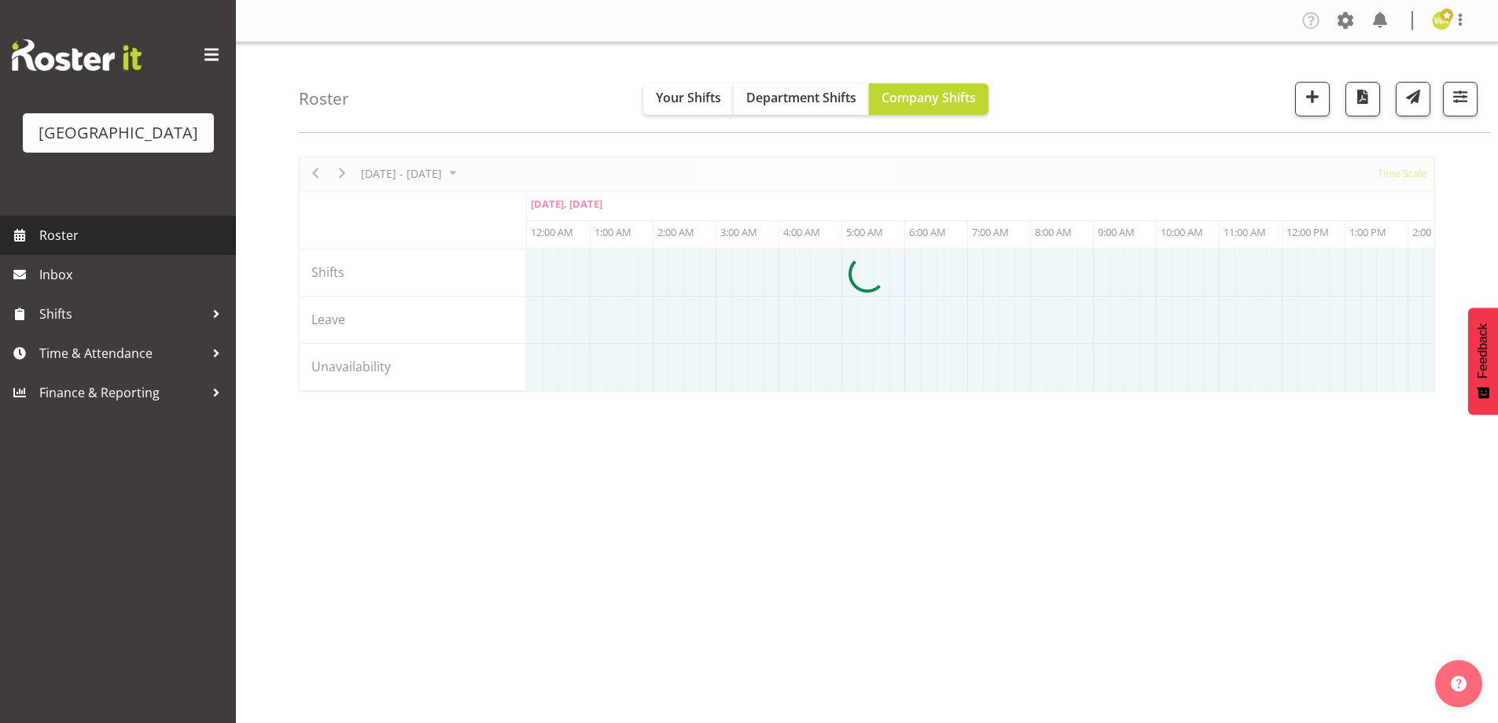
click at [39, 254] on link "Roster" at bounding box center [118, 234] width 236 height 39
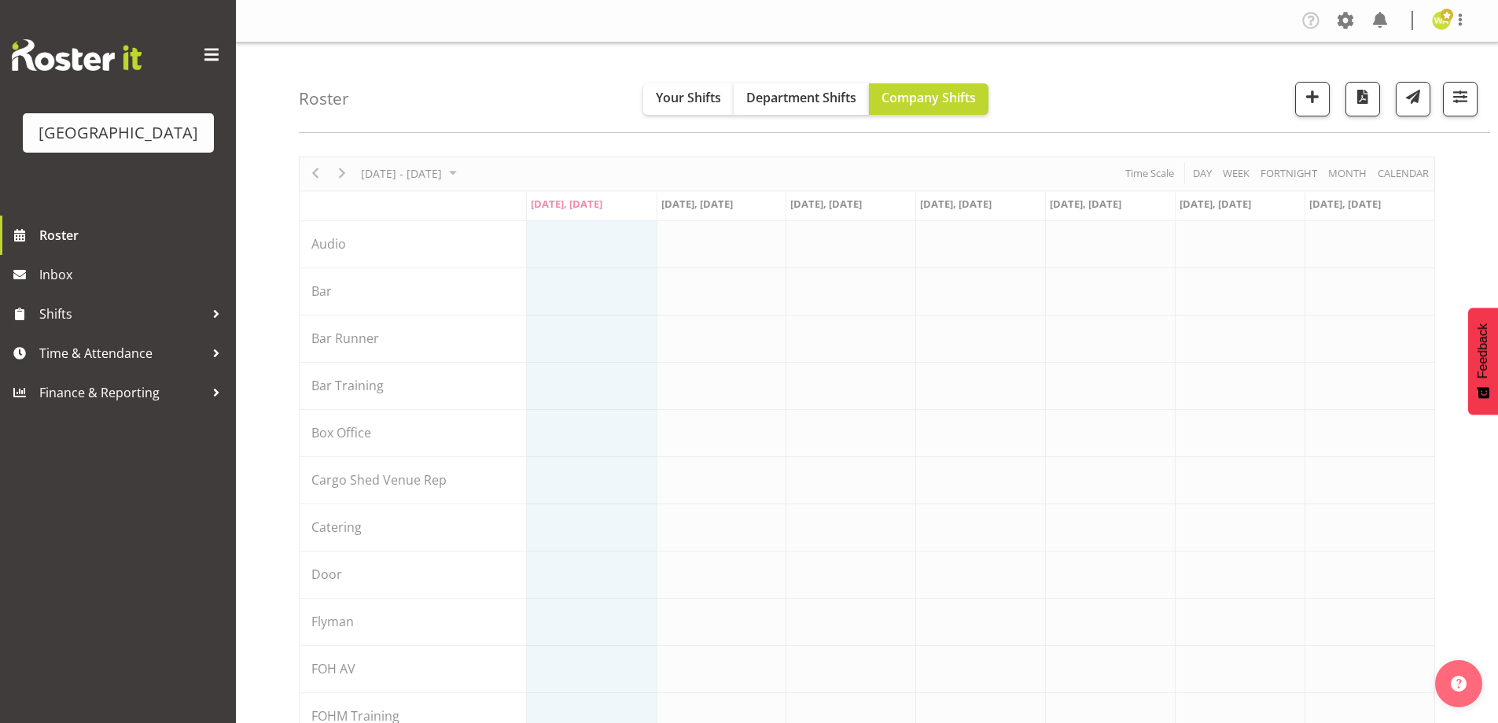
click at [1119, 90] on div "Roster Your Shifts Department Shifts Company Shifts All Locations [GEOGRAPHIC_D…" at bounding box center [894, 87] width 1191 height 90
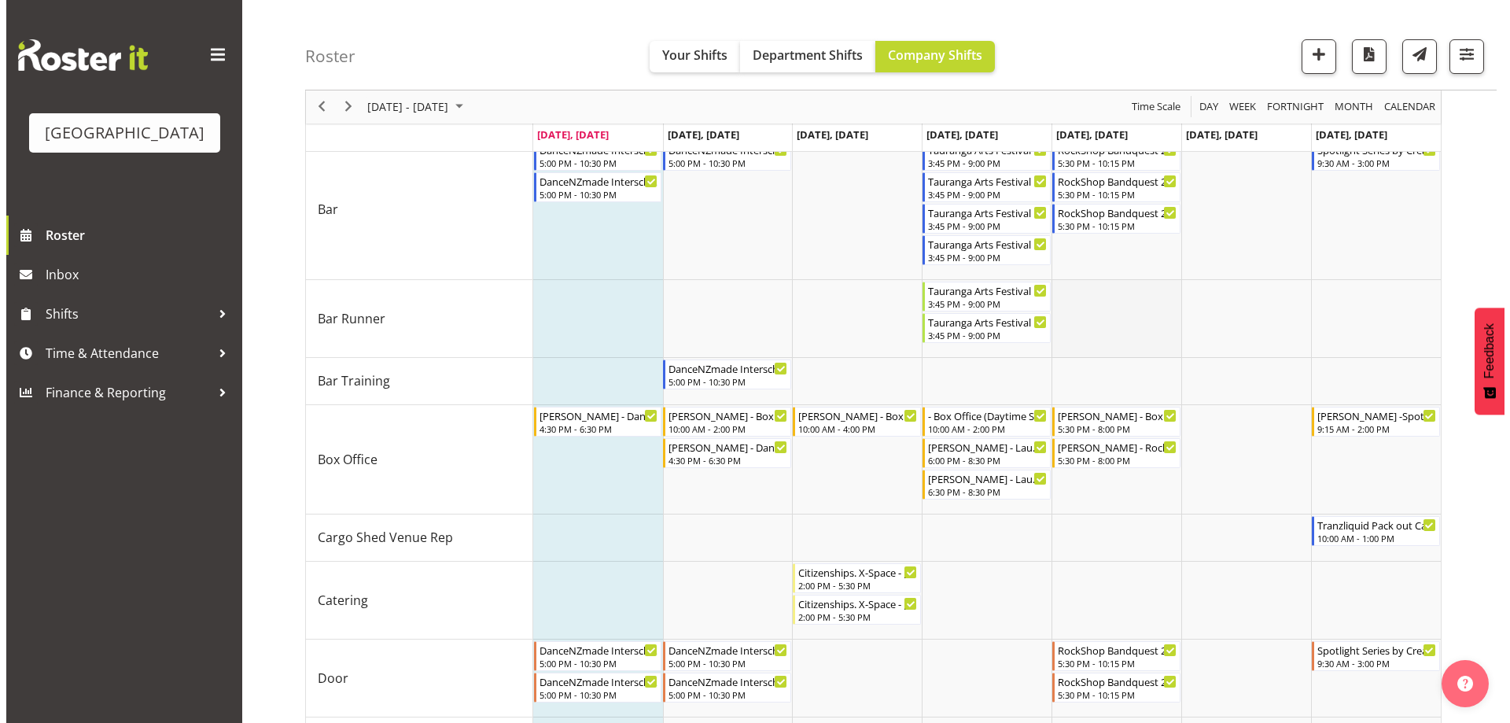
scroll to position [236, 0]
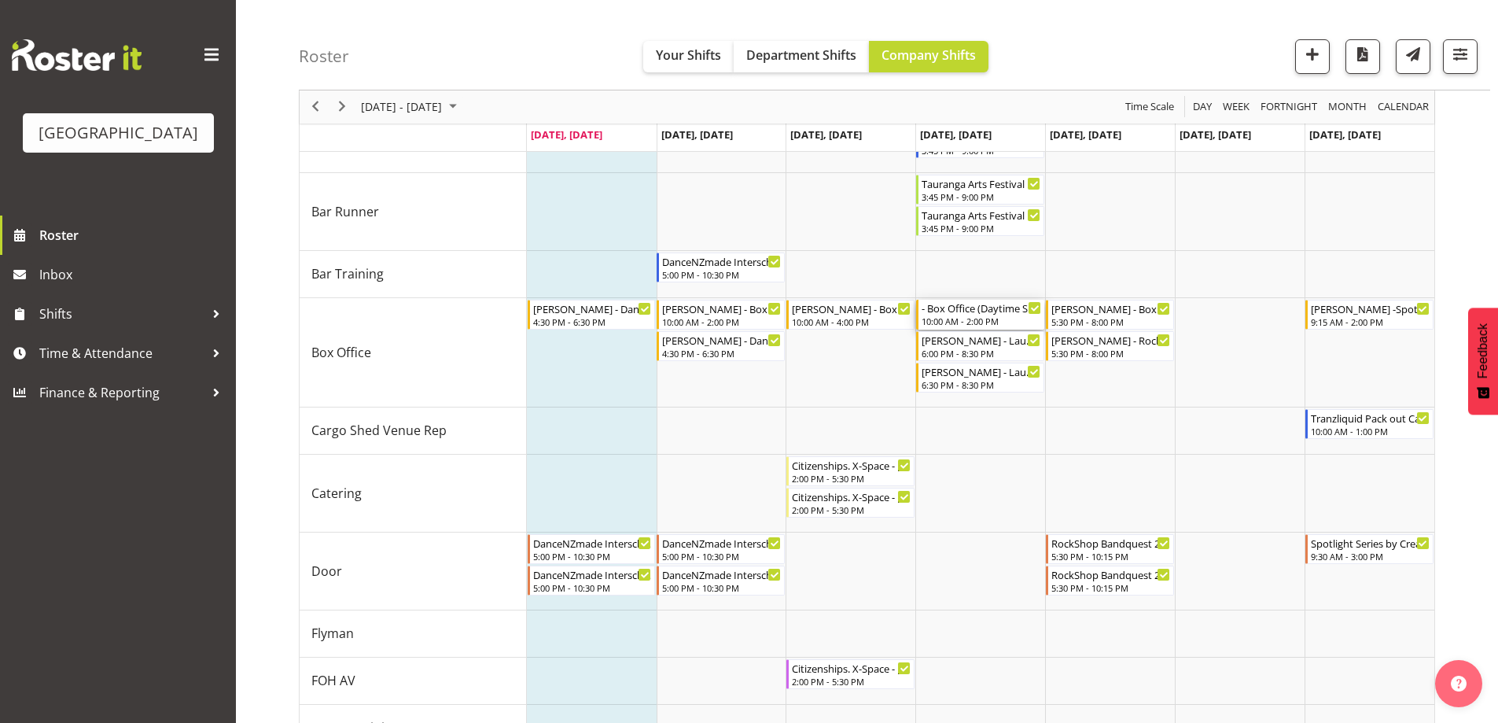
click at [972, 313] on div "- Box Office (Daytime Shifts) - Lisa Camplin" at bounding box center [982, 308] width 120 height 16
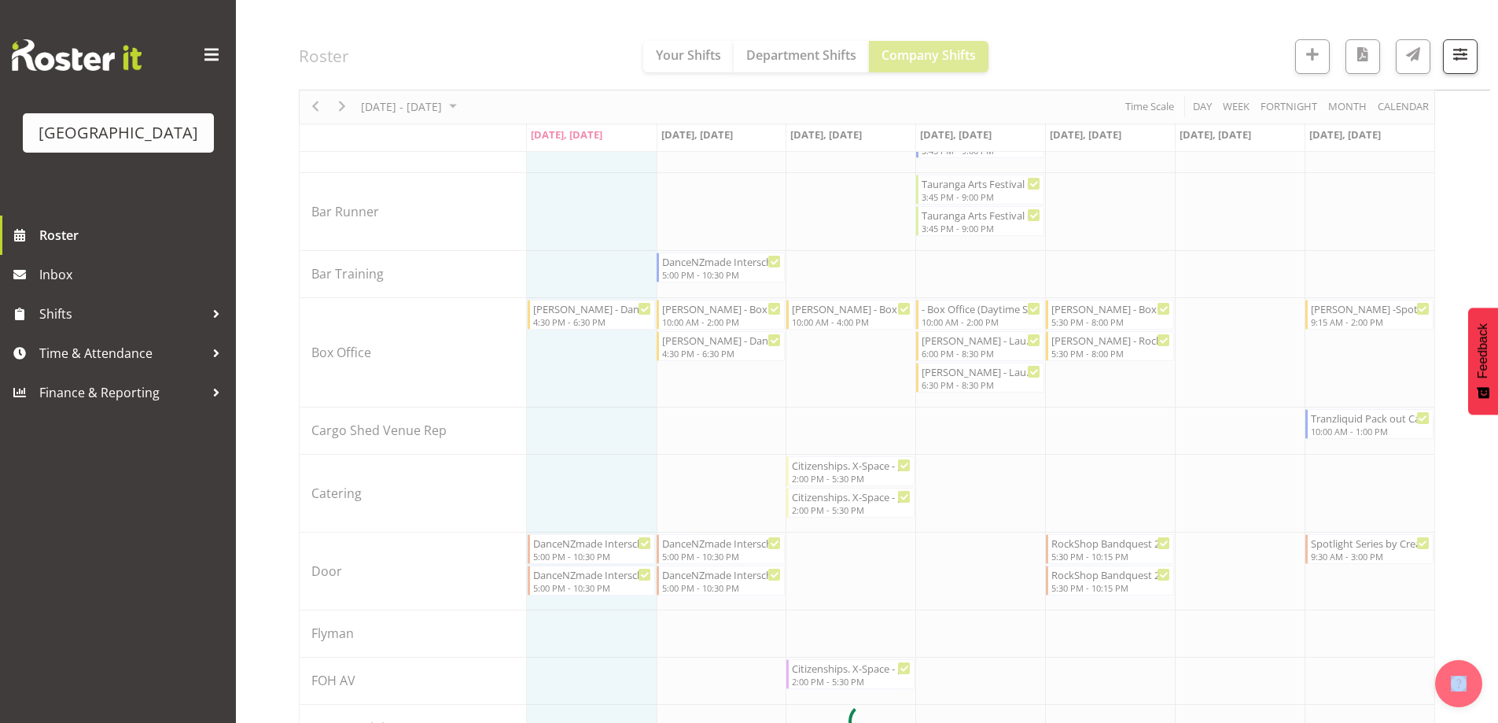
click at [972, 313] on div at bounding box center [867, 721] width 1136 height 1601
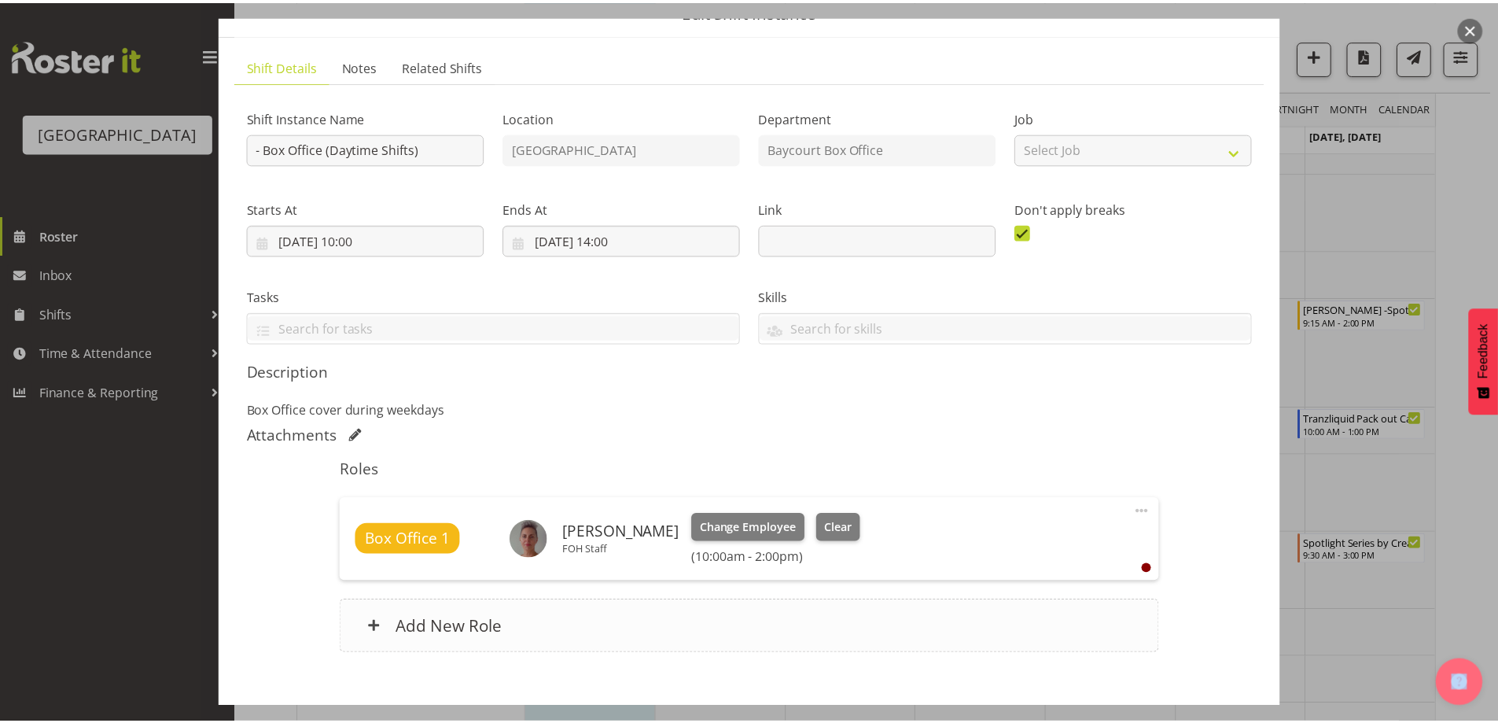
scroll to position [163, 0]
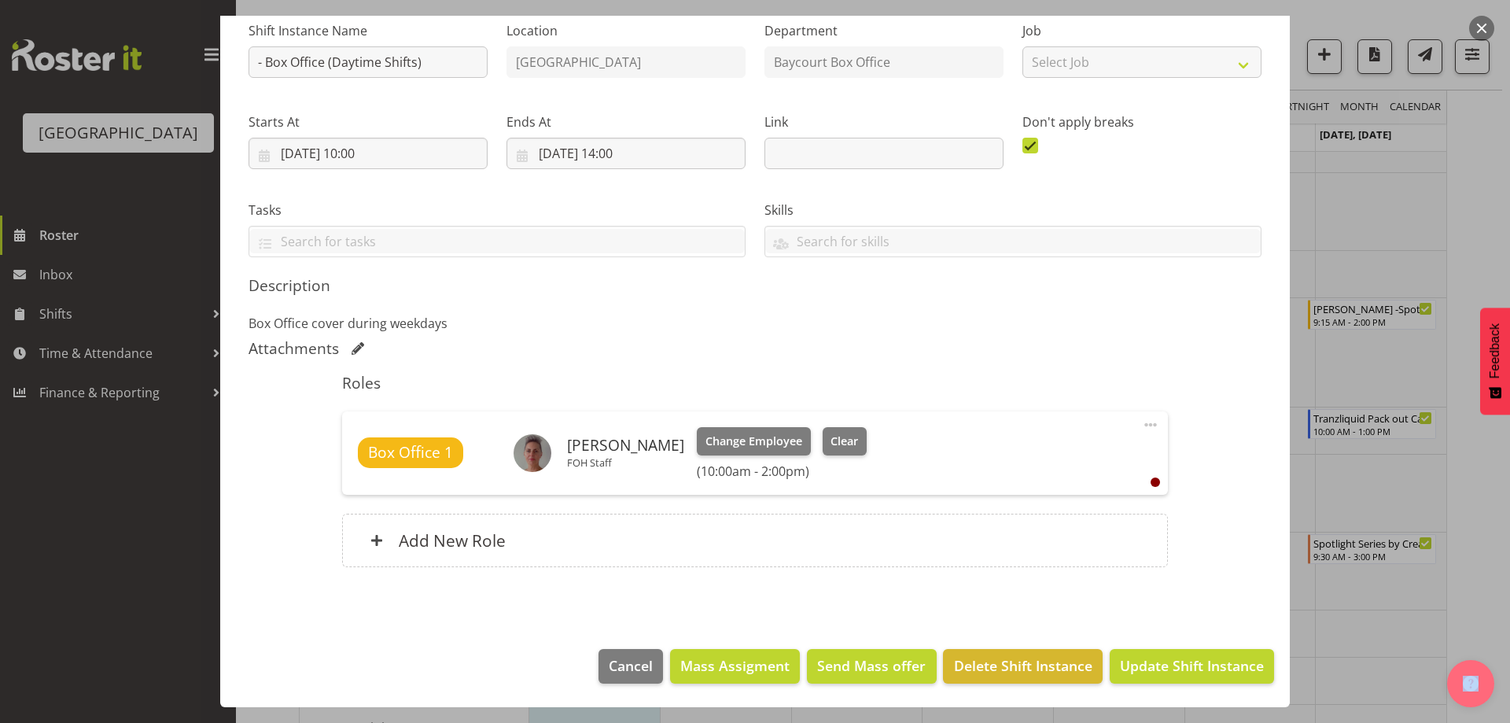
click at [1481, 27] on button "button" at bounding box center [1481, 28] width 25 height 25
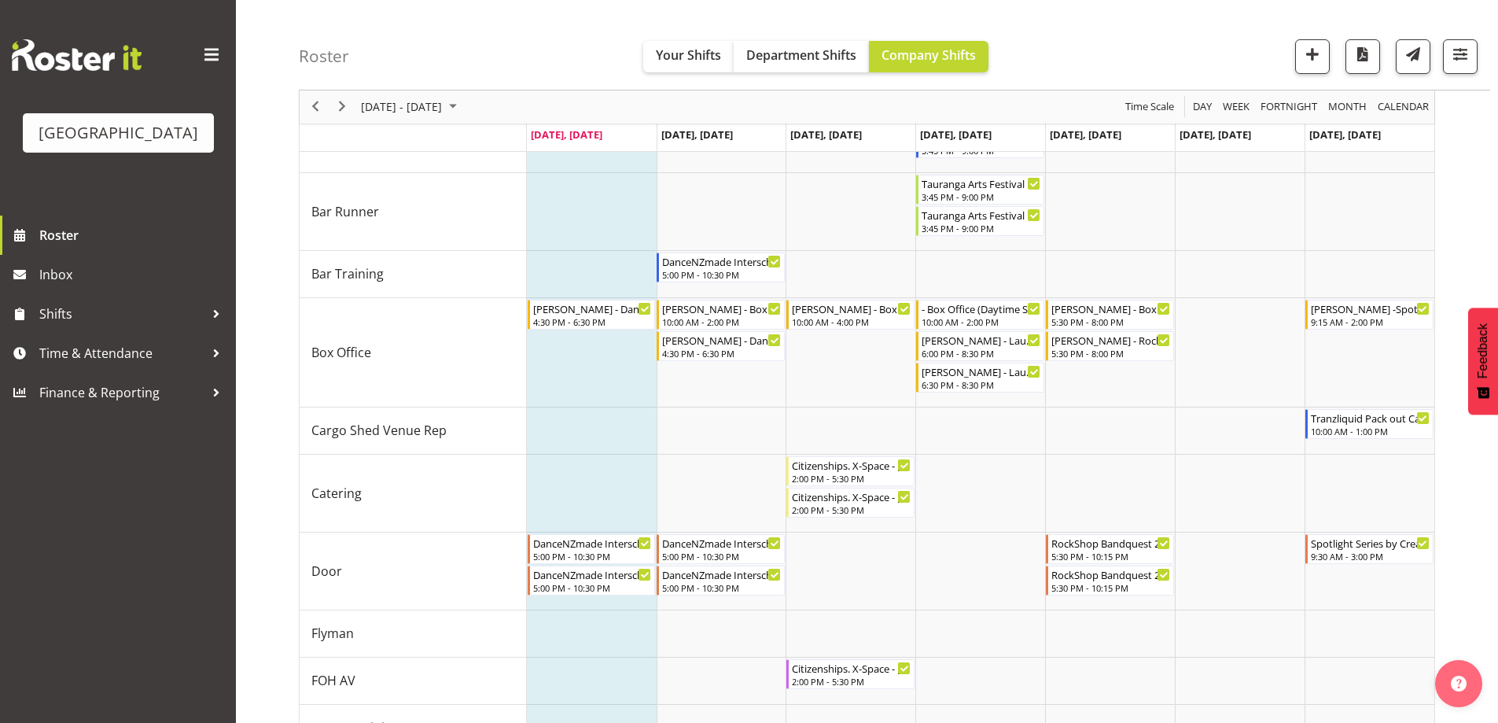
click at [1123, 35] on div "Roster Your Shifts Department Shifts Company Shifts All Locations Clear Baycour…" at bounding box center [894, 45] width 1191 height 90
